Goal: Task Accomplishment & Management: Complete application form

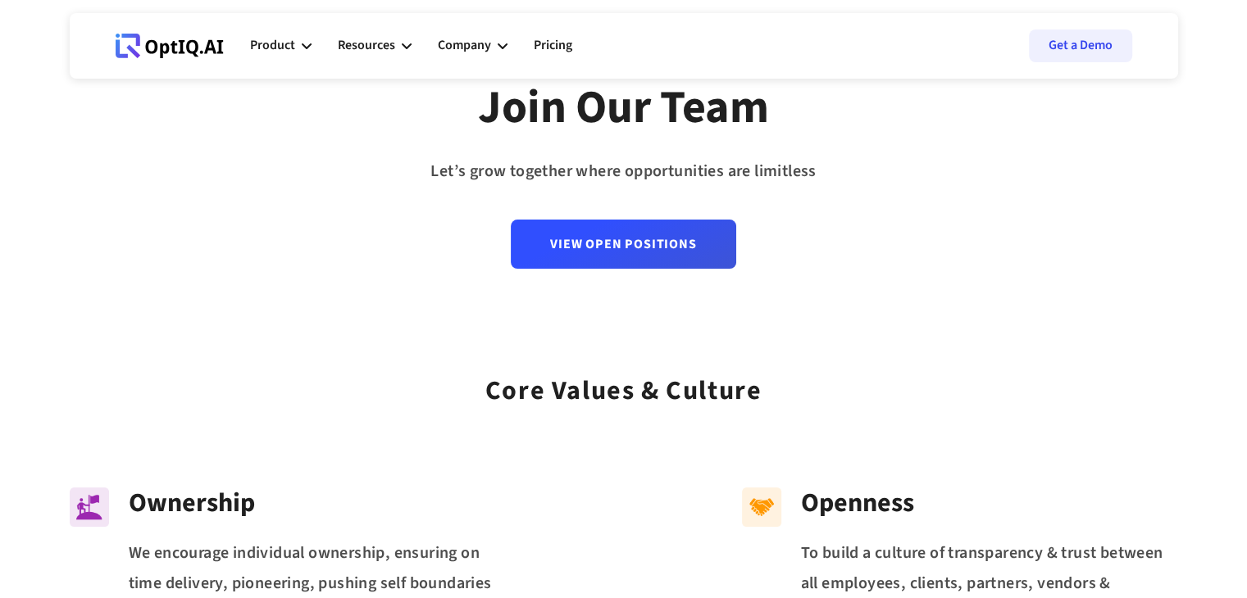
scroll to position [134, 0]
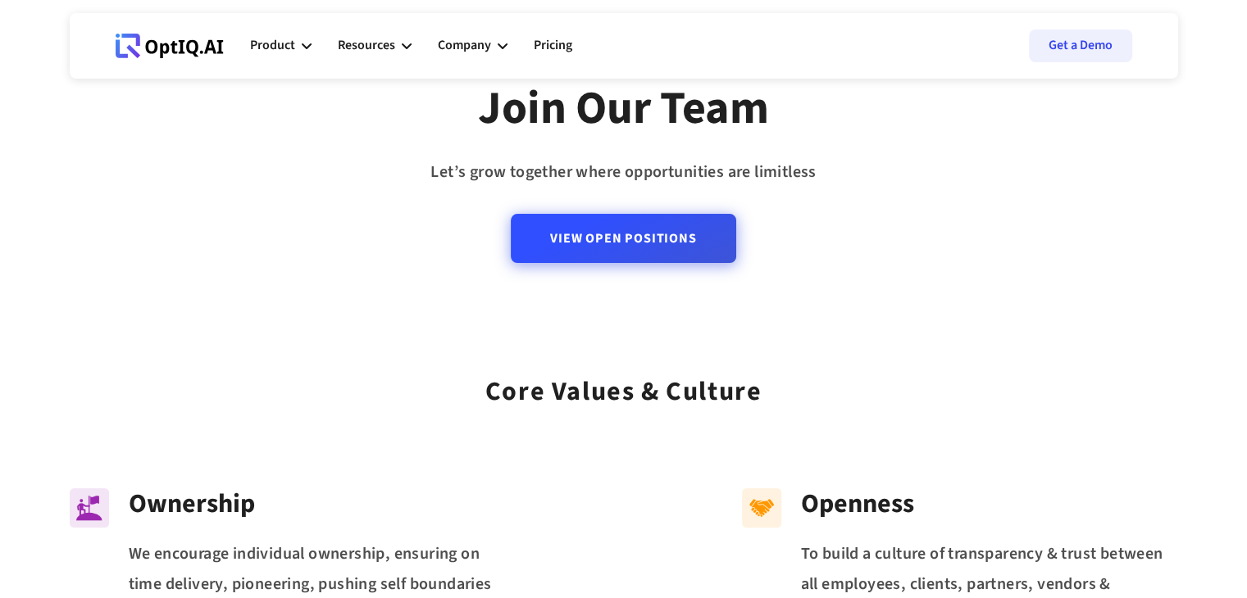
click at [643, 259] on link "View Open Positions" at bounding box center [623, 238] width 225 height 49
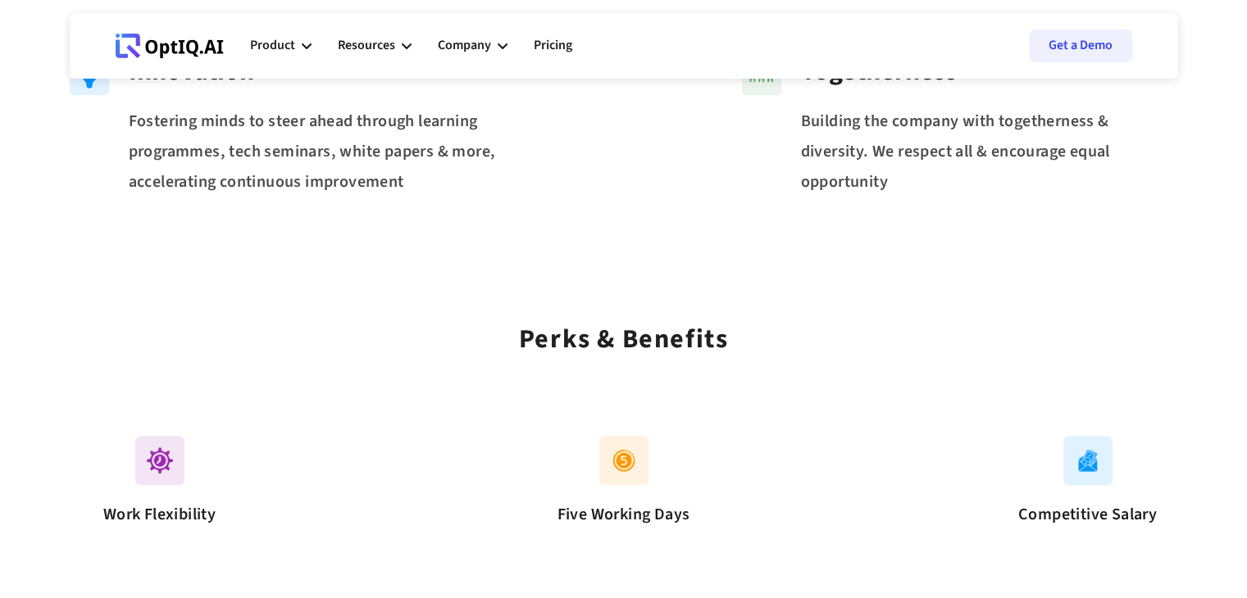
scroll to position [702, 0]
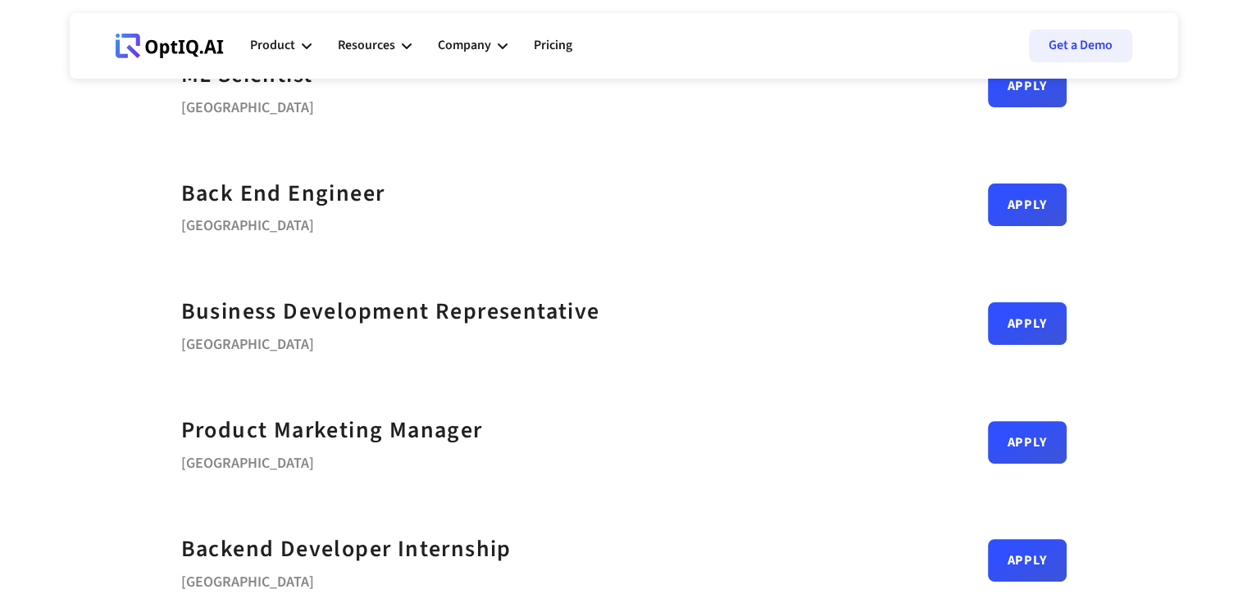
scroll to position [397, 0]
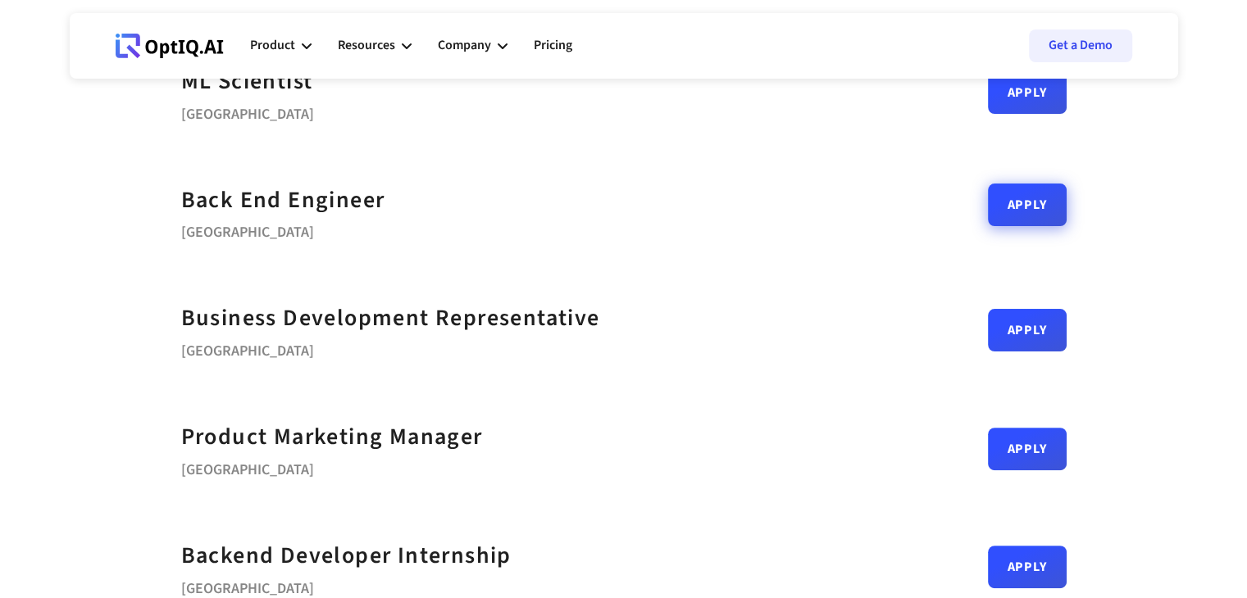
click at [1039, 205] on link "Apply" at bounding box center [1027, 205] width 79 height 43
